Goal: Transaction & Acquisition: Purchase product/service

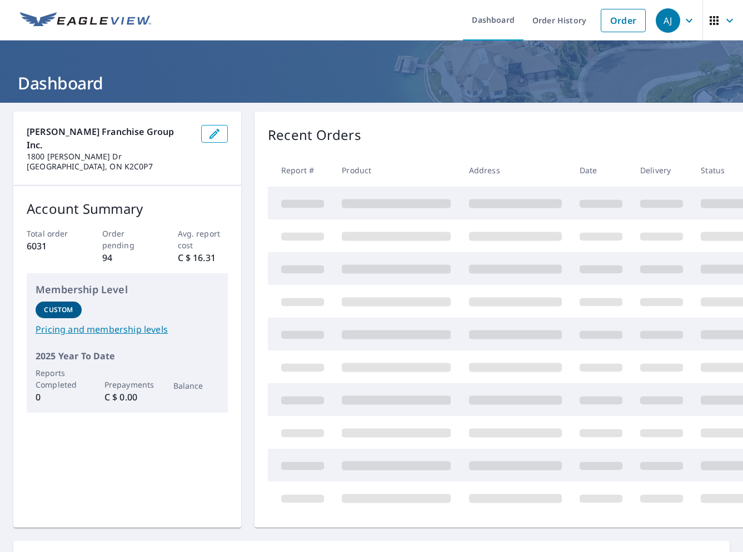
click at [623, 23] on link "Order" at bounding box center [623, 20] width 45 height 23
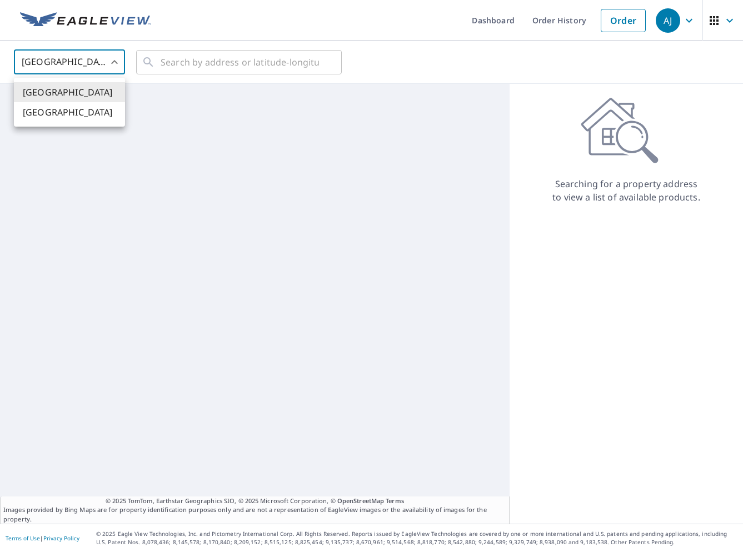
drag, startPoint x: 69, startPoint y: 61, endPoint x: 59, endPoint y: 98, distance: 38.6
click at [68, 60] on body "[PERSON_NAME] [PERSON_NAME] Dashboard Order History Order AJ United States [GEO…" at bounding box center [371, 276] width 743 height 552
click at [55, 116] on li "[GEOGRAPHIC_DATA]" at bounding box center [69, 112] width 111 height 20
type input "CA"
click at [204, 57] on input "text" at bounding box center [240, 62] width 158 height 31
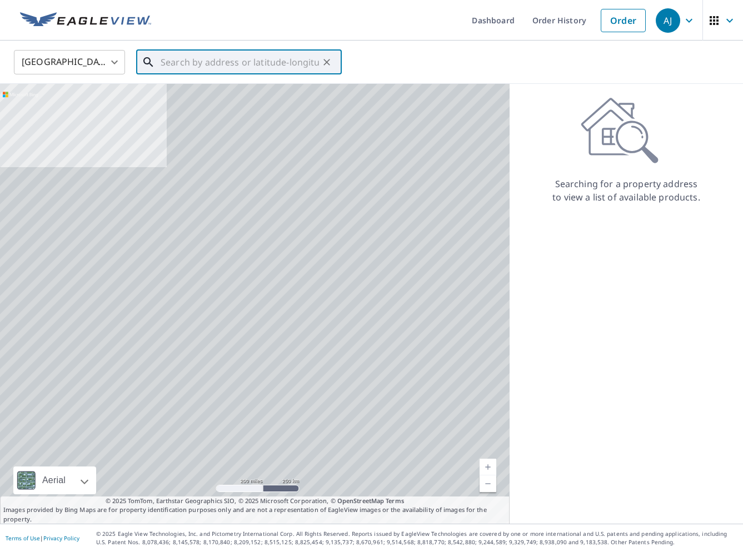
paste input "[STREET_ADDRESS]"
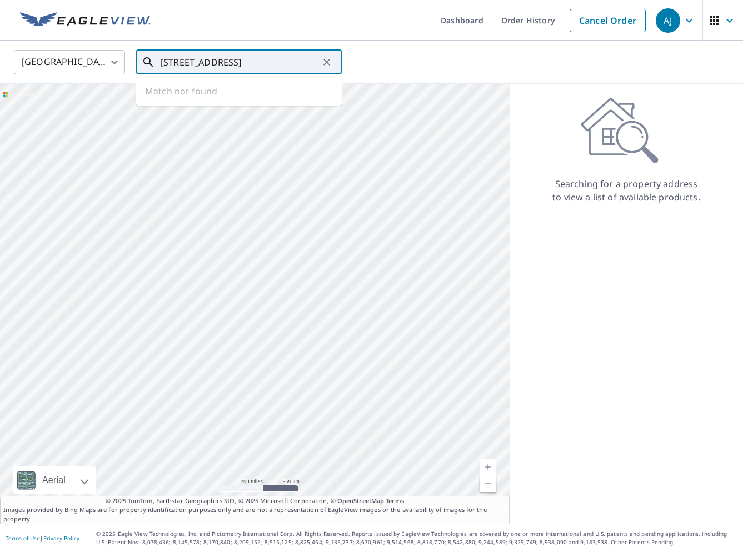
scroll to position [0, 28]
click at [229, 96] on span "[STREET_ADDRESS]" at bounding box center [245, 94] width 175 height 13
type input "[STREET_ADDRESS]"
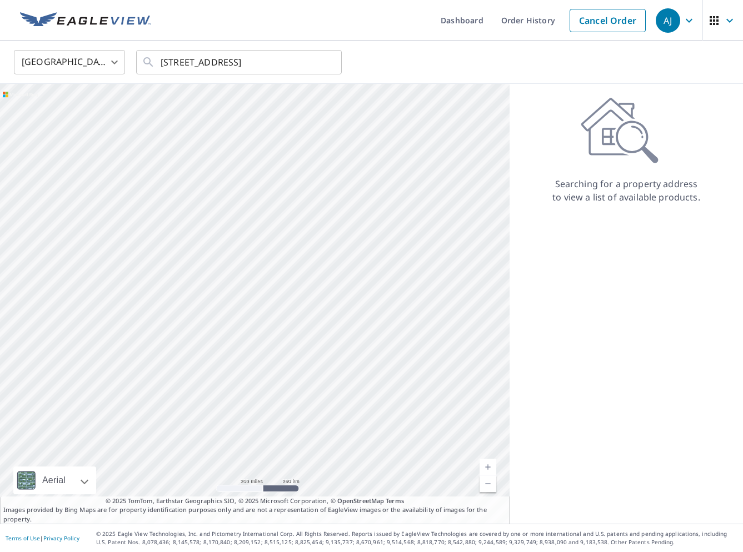
scroll to position [0, 0]
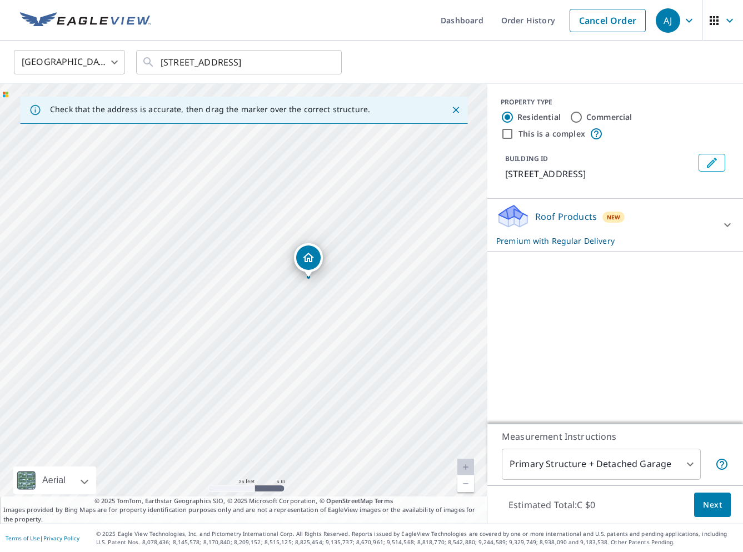
drag, startPoint x: 281, startPoint y: 330, endPoint x: 331, endPoint y: 345, distance: 52.2
click at [331, 345] on div "[STREET_ADDRESS]" at bounding box center [243, 304] width 487 height 440
click at [707, 504] on span "Next" at bounding box center [712, 506] width 19 height 14
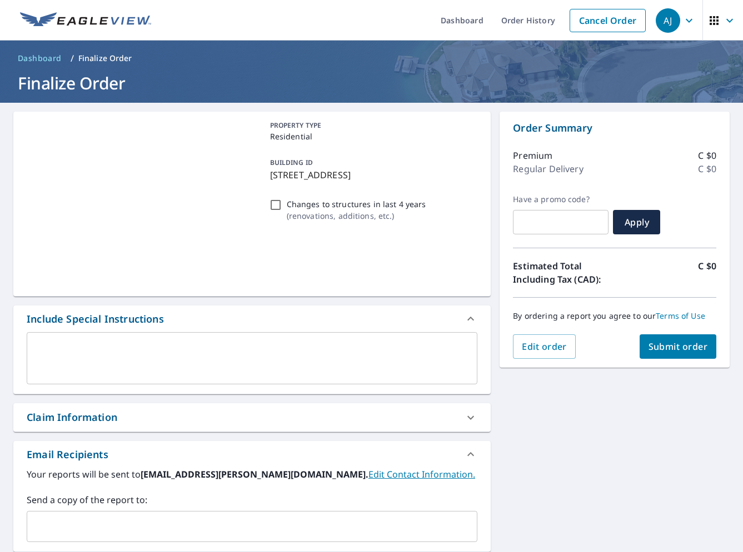
click at [700, 347] on span "Submit order" at bounding box center [678, 347] width 59 height 12
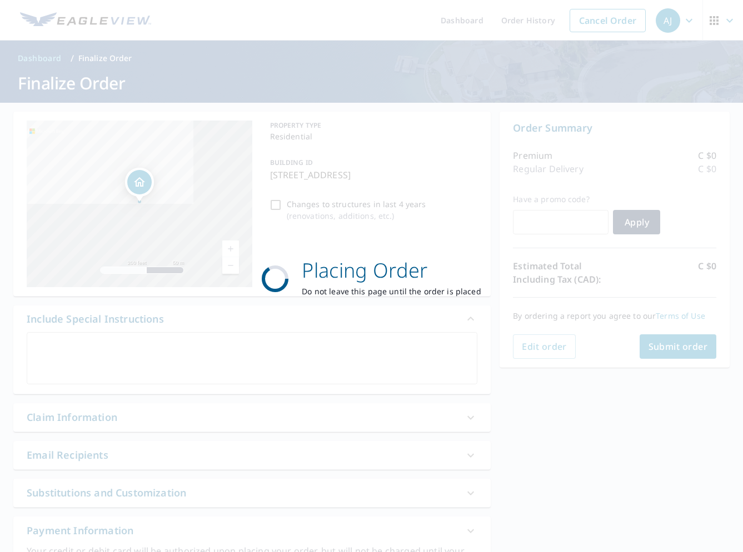
checkbox input "true"
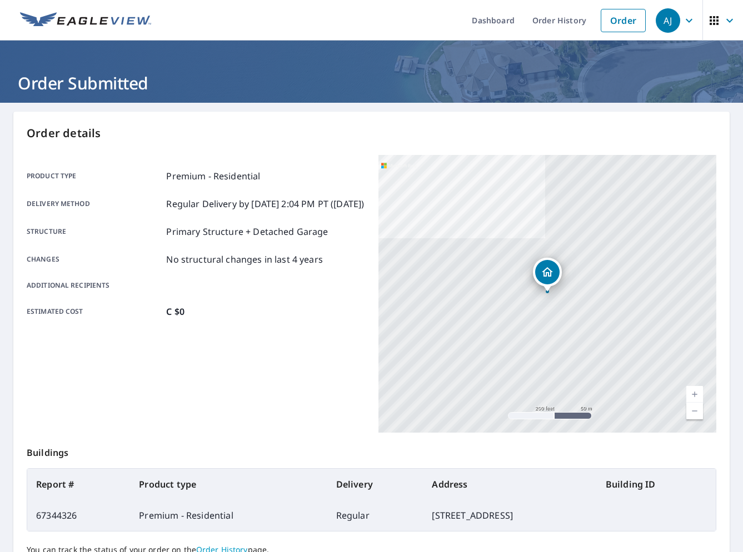
scroll to position [102, 0]
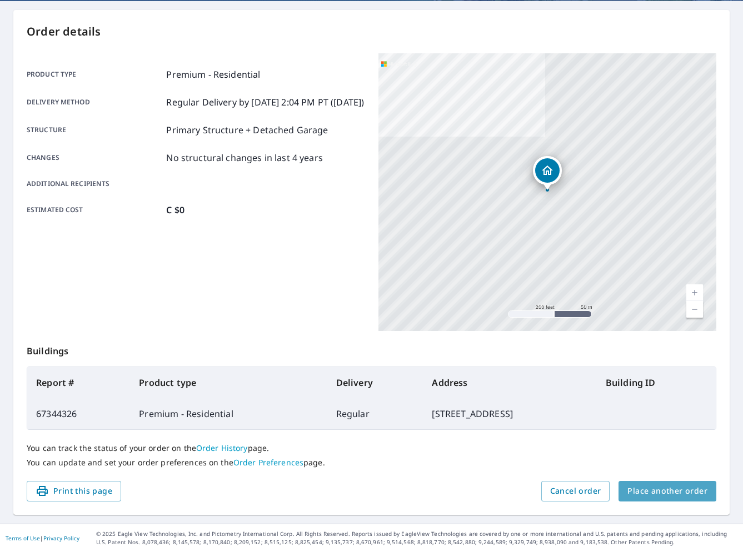
click at [682, 491] on span "Place another order" at bounding box center [667, 492] width 80 height 14
